Goal: Information Seeking & Learning: Learn about a topic

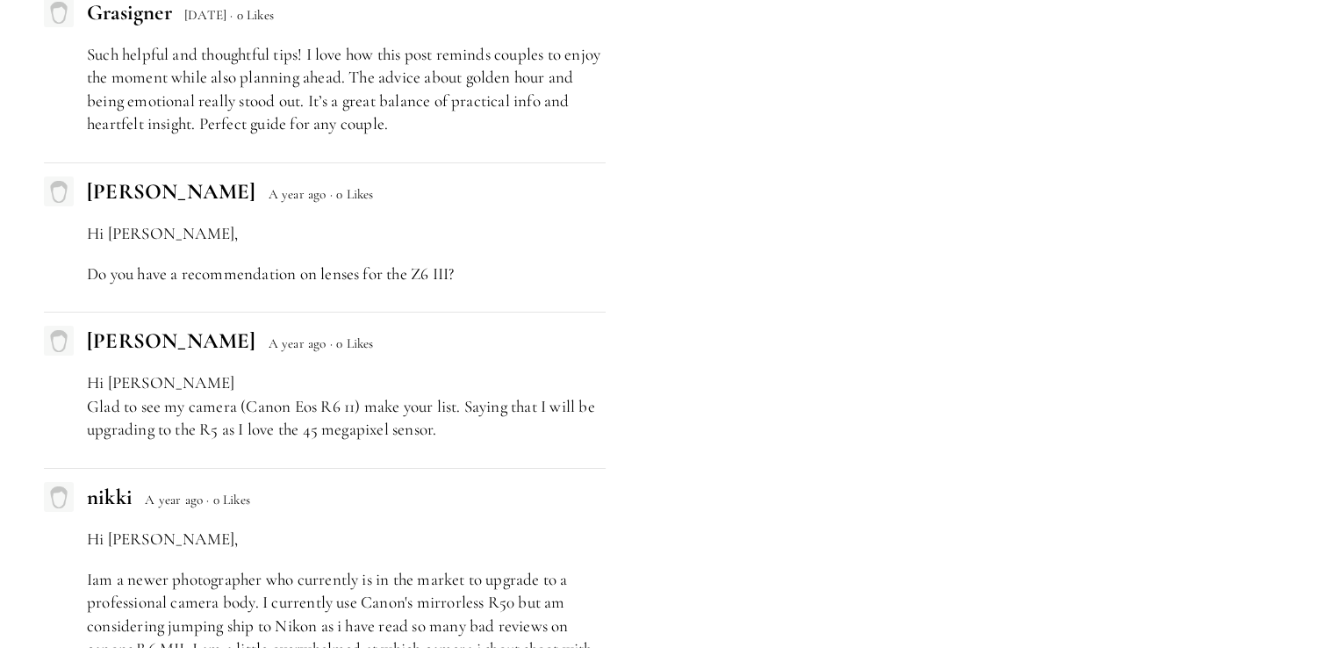
scroll to position [6670, 0]
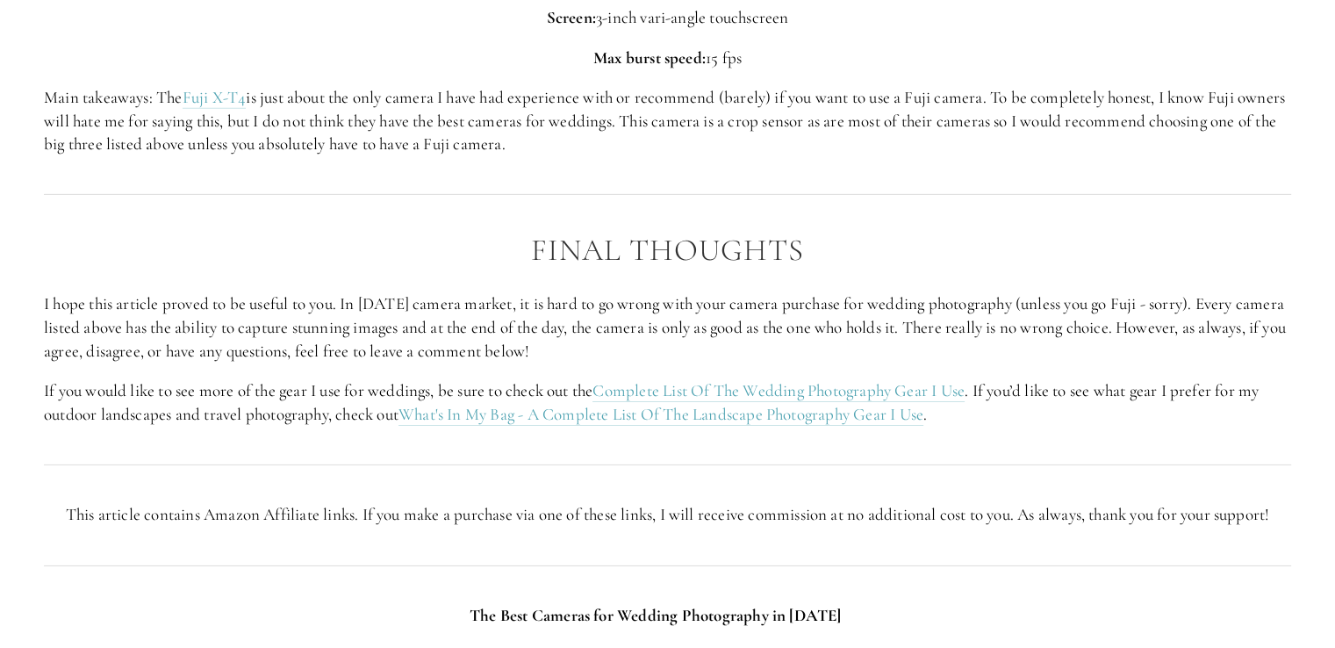
scroll to position [5705, 0]
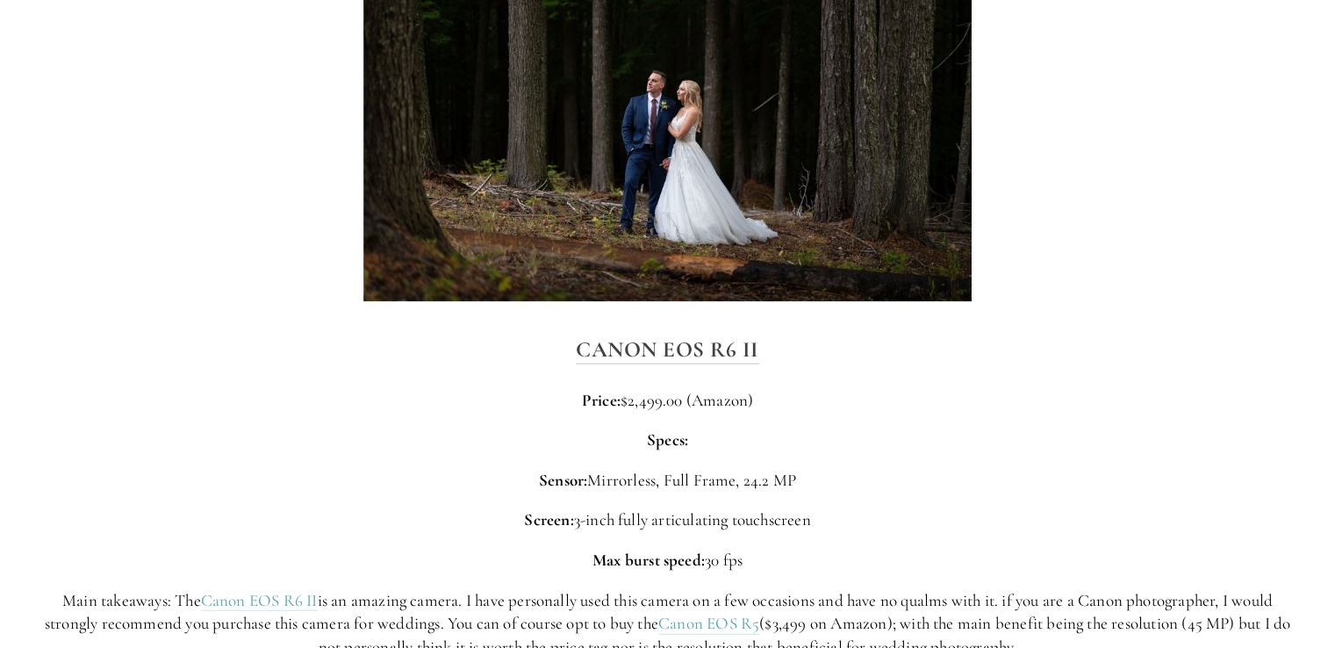
scroll to position [4213, 0]
drag, startPoint x: 581, startPoint y: 341, endPoint x: 964, endPoint y: 260, distance: 391.3
click at [964, 260] on img at bounding box center [667, 97] width 609 height 405
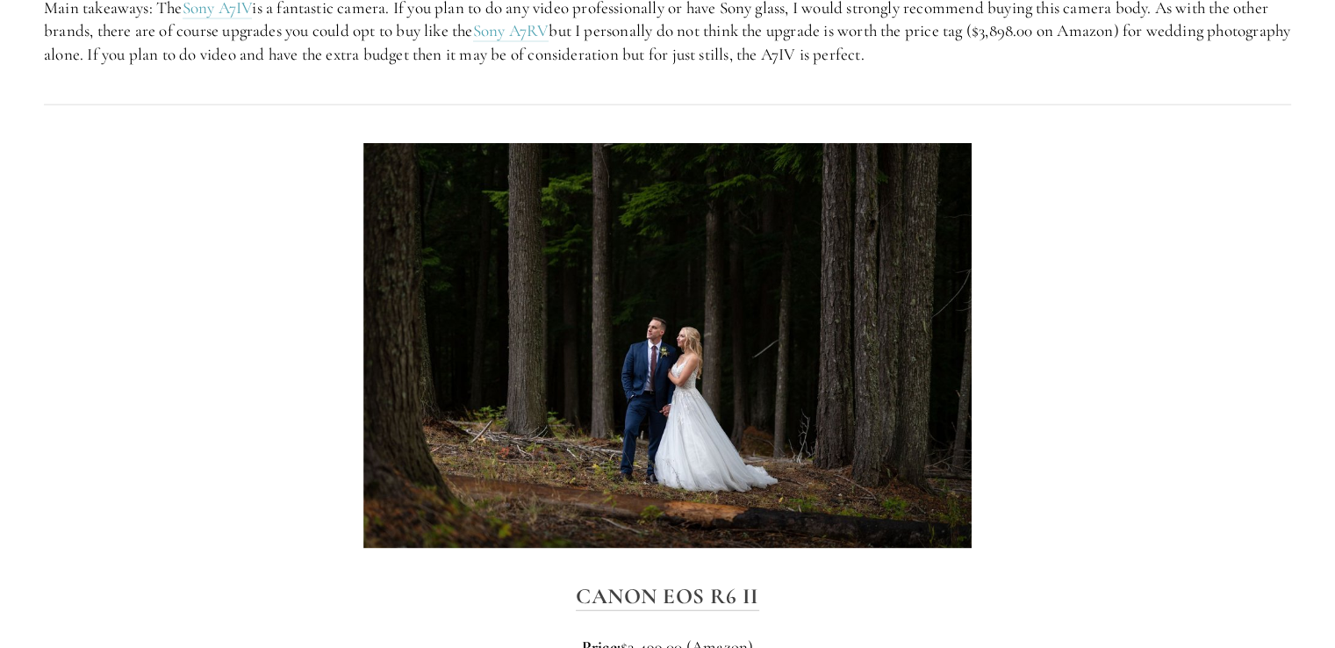
scroll to position [4125, 0]
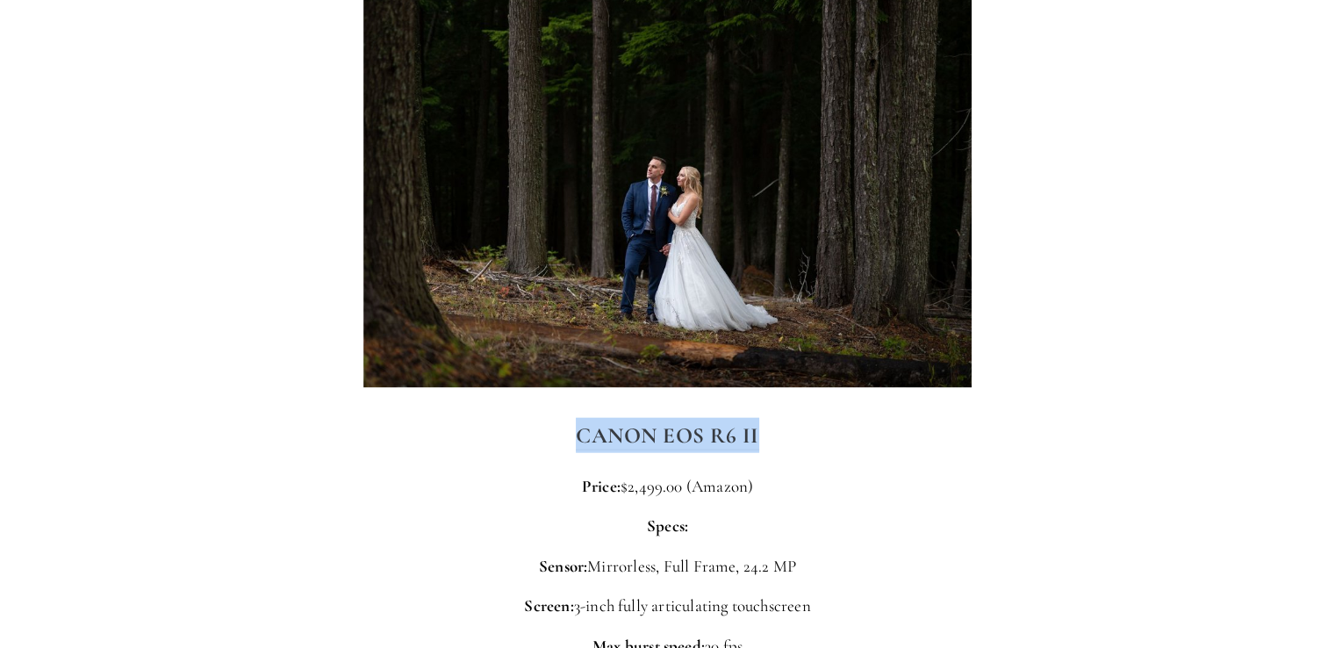
drag, startPoint x: 556, startPoint y: 429, endPoint x: 794, endPoint y: 451, distance: 239.7
click at [794, 451] on h3 "Canon EOS R6 II" at bounding box center [667, 435] width 1247 height 35
copy strong "Canon EOS R6 II"
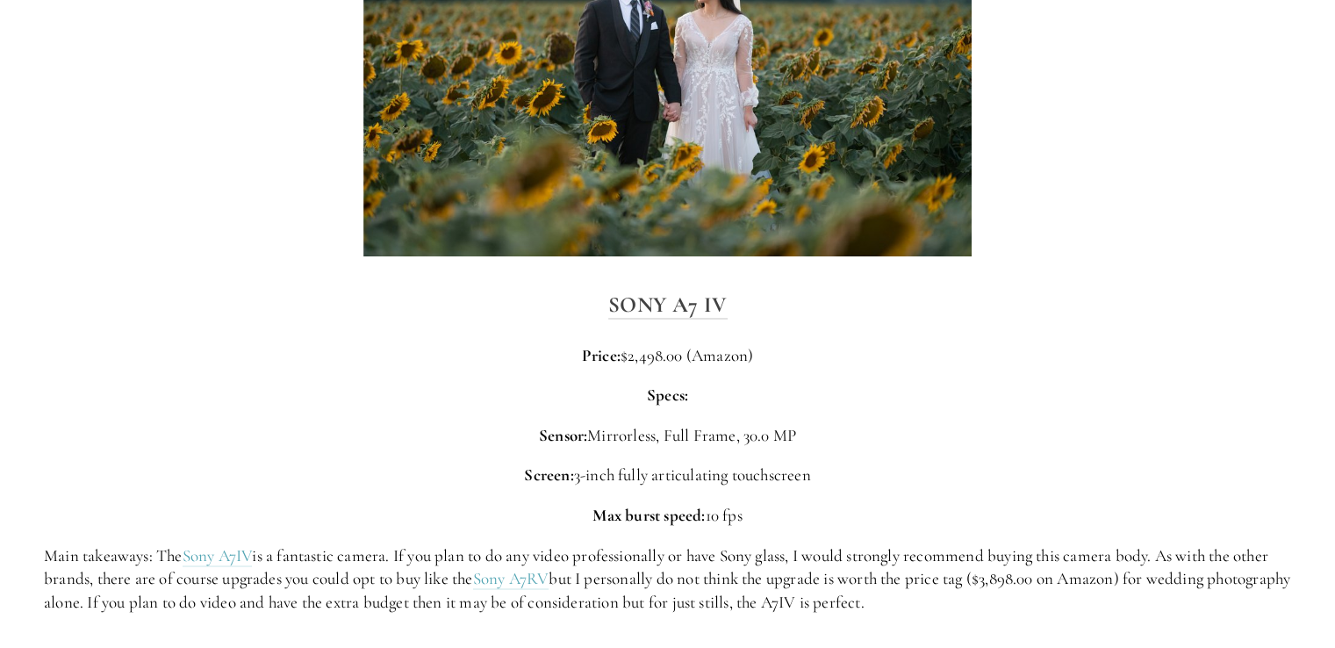
scroll to position [3423, 0]
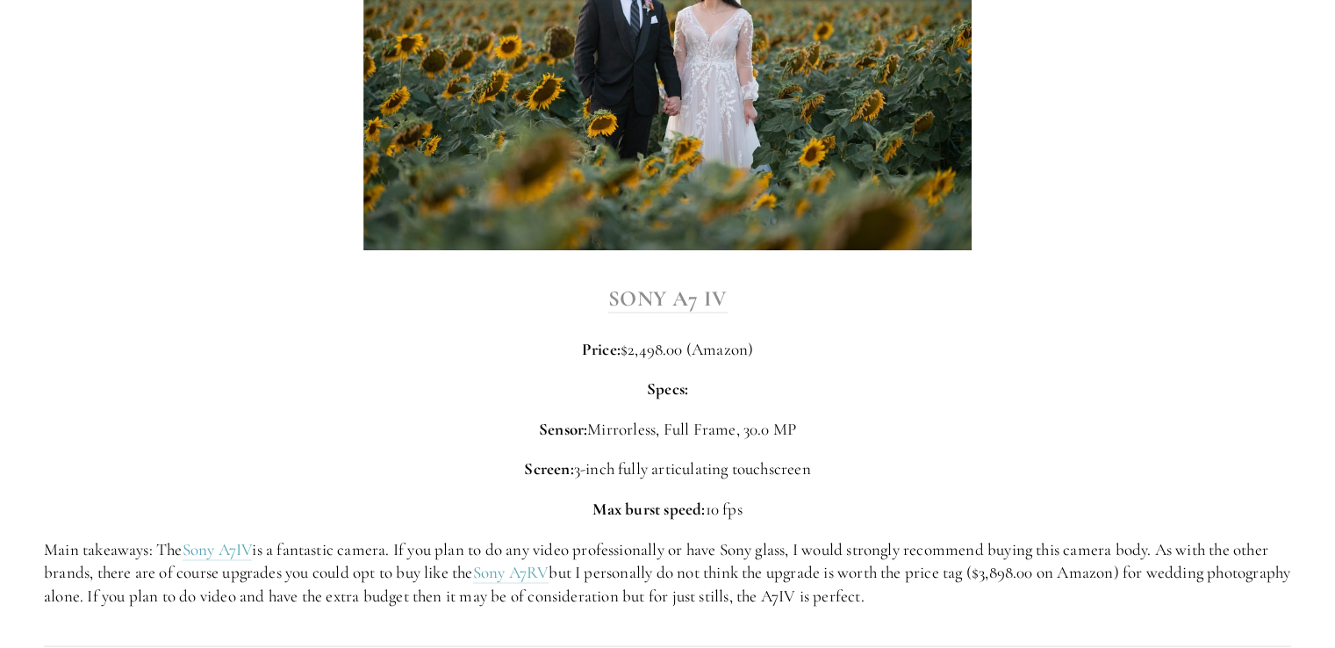
drag, startPoint x: 636, startPoint y: 303, endPoint x: 649, endPoint y: 299, distance: 13.6
drag, startPoint x: 649, startPoint y: 299, endPoint x: 580, endPoint y: 311, distance: 70.3
click at [580, 311] on h3 "Sony A7 IV" at bounding box center [667, 298] width 1247 height 35
drag, startPoint x: 605, startPoint y: 298, endPoint x: 780, endPoint y: 299, distance: 175.5
click at [780, 299] on h3 "Sony A7 IV" at bounding box center [667, 298] width 1247 height 35
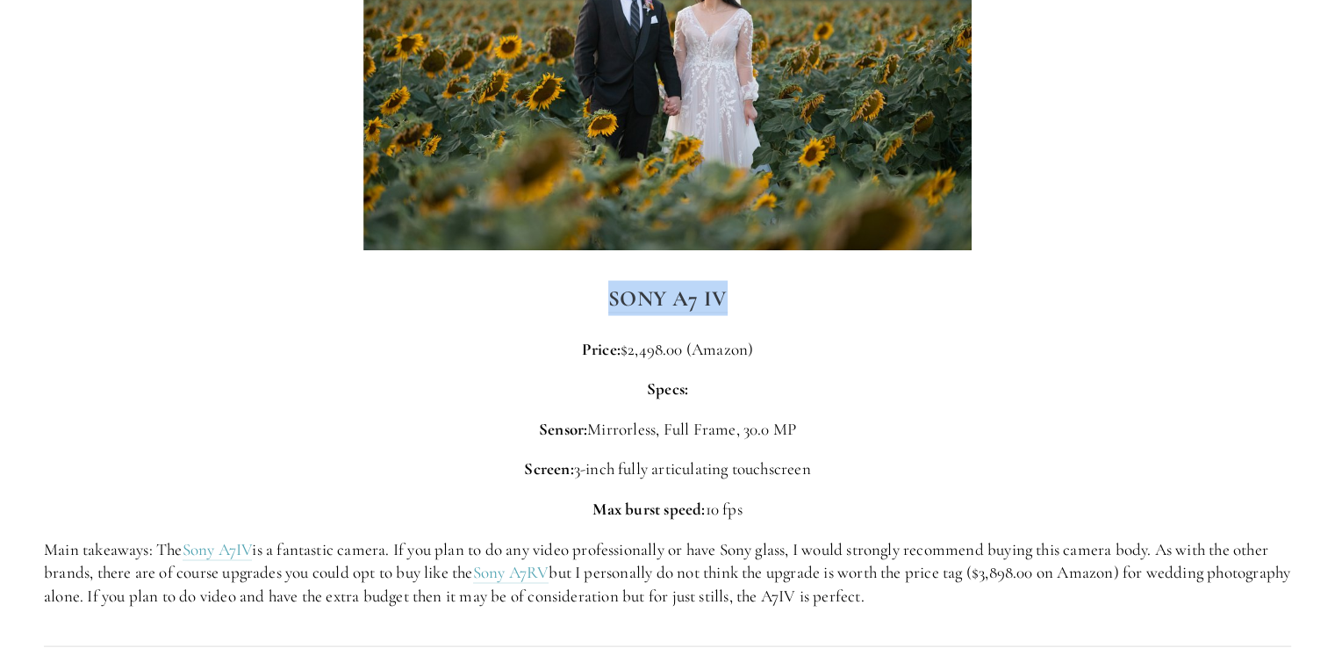
drag, startPoint x: 663, startPoint y: 298, endPoint x: 530, endPoint y: 314, distance: 133.5
click at [530, 314] on h3 "Sony A7 IV" at bounding box center [667, 298] width 1247 height 35
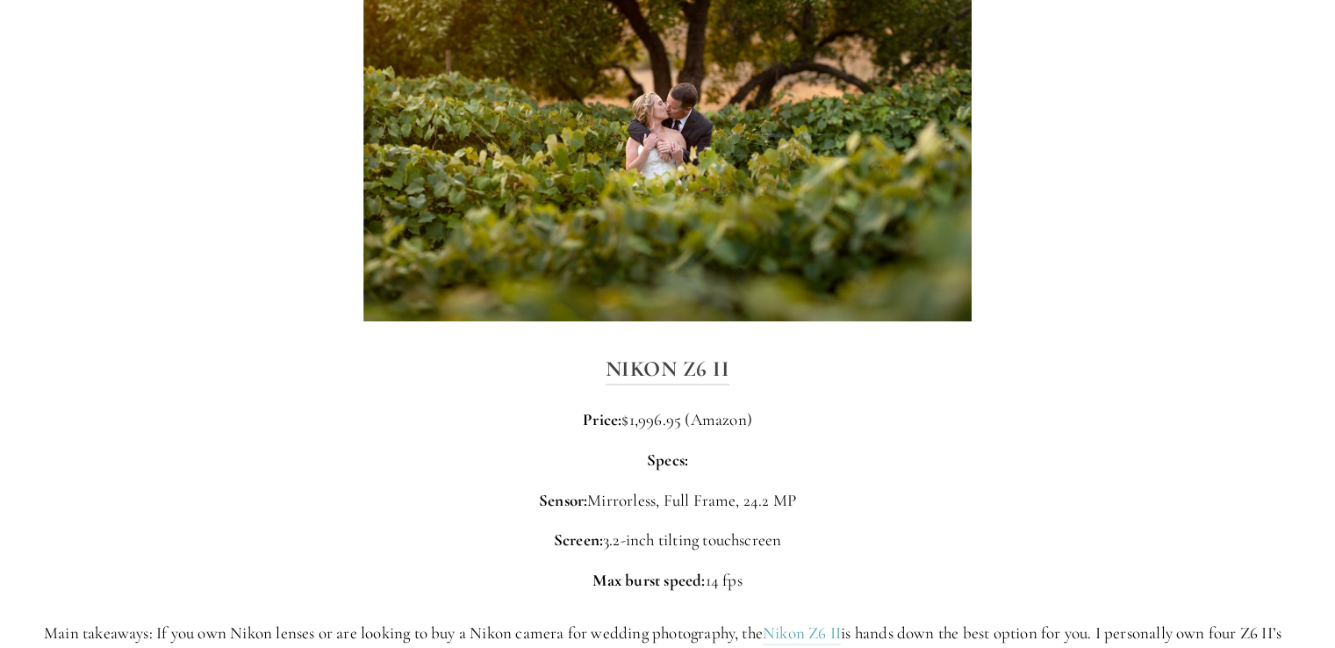
scroll to position [2457, 0]
